Goal: Use online tool/utility: Utilize a website feature to perform a specific function

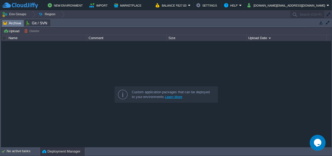
drag, startPoint x: 153, startPoint y: 24, endPoint x: 134, endPoint y: 166, distance: 143.3
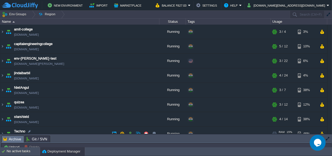
scroll to position [36, 0]
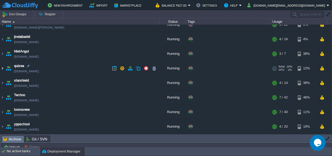
click at [1, 66] on img at bounding box center [2, 68] width 4 height 14
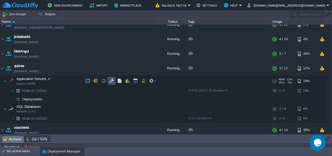
click at [113, 83] on button "button" at bounding box center [111, 81] width 5 height 5
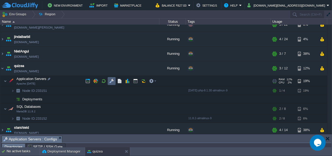
scroll to position [8, 0]
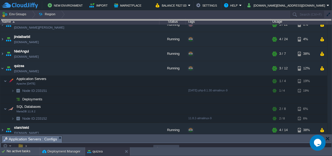
drag, startPoint x: 147, startPoint y: 138, endPoint x: 168, endPoint y: -21, distance: 159.7
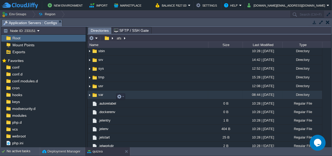
scroll to position [50, 0]
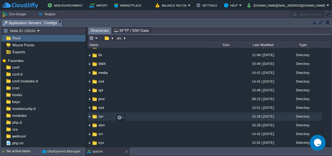
click at [101, 118] on span "run" at bounding box center [101, 116] width 6 height 5
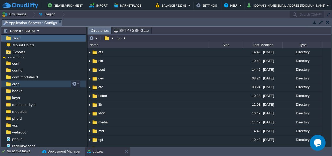
scroll to position [5, 0]
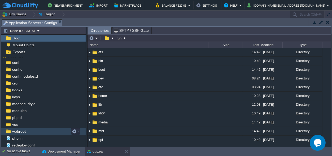
click at [22, 131] on span "webroot" at bounding box center [18, 131] width 15 height 5
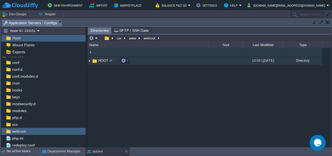
click at [99, 61] on span "ROOT" at bounding box center [103, 60] width 11 height 5
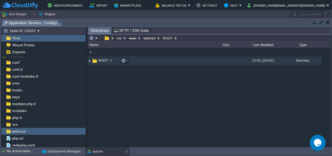
click at [99, 61] on span "ROOT" at bounding box center [103, 60] width 11 height 5
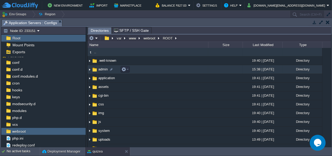
click at [102, 70] on span "admin" at bounding box center [103, 69] width 11 height 5
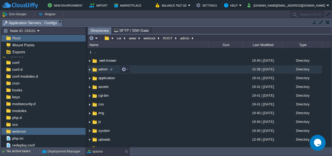
click at [102, 70] on span "admin" at bounding box center [103, 69] width 11 height 5
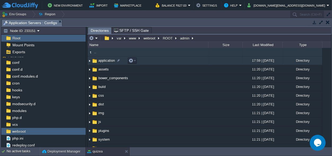
click at [104, 61] on span "application" at bounding box center [107, 60] width 18 height 5
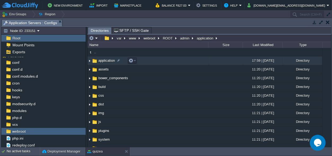
click at [104, 61] on span "application" at bounding box center [107, 60] width 18 height 5
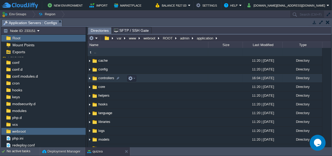
click at [108, 78] on span "controllers" at bounding box center [107, 78] width 18 height 5
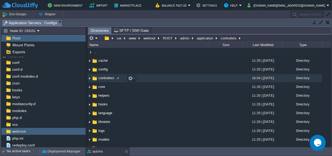
click at [108, 78] on span "controllers" at bounding box center [107, 78] width 18 height 5
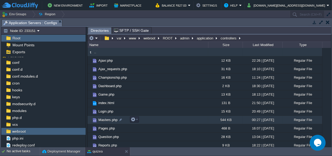
scroll to position [11, 0]
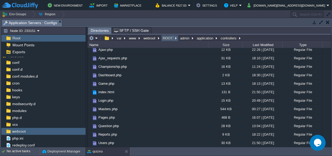
click at [166, 37] on button "ROOT" at bounding box center [168, 38] width 12 height 5
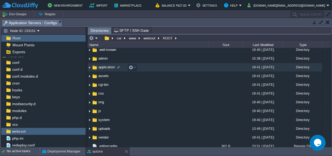
click at [106, 70] on span "application" at bounding box center [107, 67] width 18 height 5
click at [105, 70] on span "controllers" at bounding box center [107, 67] width 18 height 5
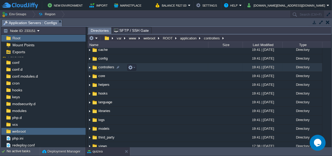
click at [105, 70] on span "controllers" at bounding box center [107, 67] width 18 height 5
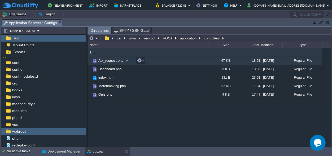
click at [111, 59] on span "Api_request.php" at bounding box center [111, 60] width 27 height 5
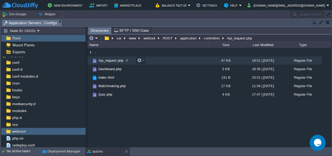
click at [111, 59] on span "Api_request.php" at bounding box center [111, 60] width 27 height 5
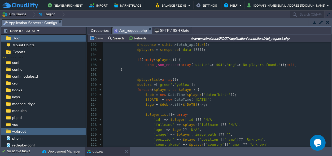
scroll to position [0, 0]
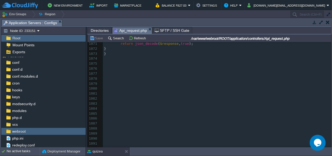
drag, startPoint x: 327, startPoint y: 67, endPoint x: 203, endPoint y: 111, distance: 132.0
click at [331, 148] on div at bounding box center [331, 94] width 0 height 105
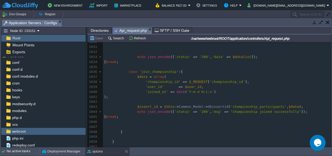
click at [154, 68] on div "1092 <?php 1016 } 1017 $datalist [ 'Daily' ] = $data ; 1018 } 1019 1020 $data =…" at bounding box center [217, 65] width 229 height 220
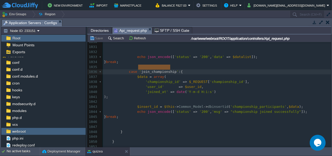
type textarea "join_championship"
click at [212, 77] on div "x <?php 1016 } 1017 $datalist [ 'Daily' ] = $data ; 1018 } 1019 1020 $data = $t…" at bounding box center [217, 77] width 229 height 245
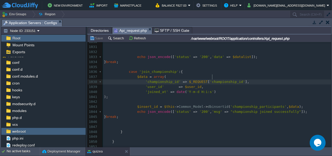
type textarea "championship_id"
